Goal: Use online tool/utility: Use online tool/utility

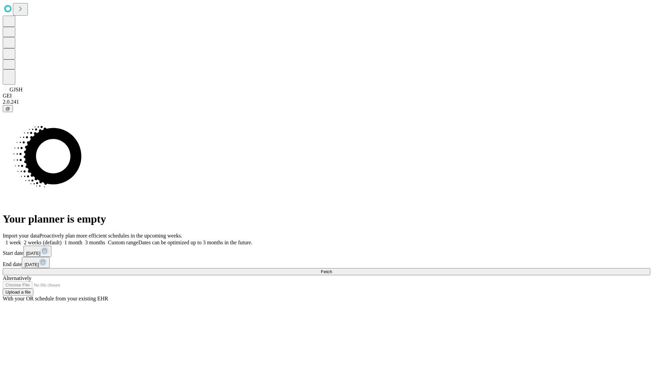
click at [332, 269] on span "Fetch" at bounding box center [326, 271] width 11 height 5
